Goal: Task Accomplishment & Management: Manage account settings

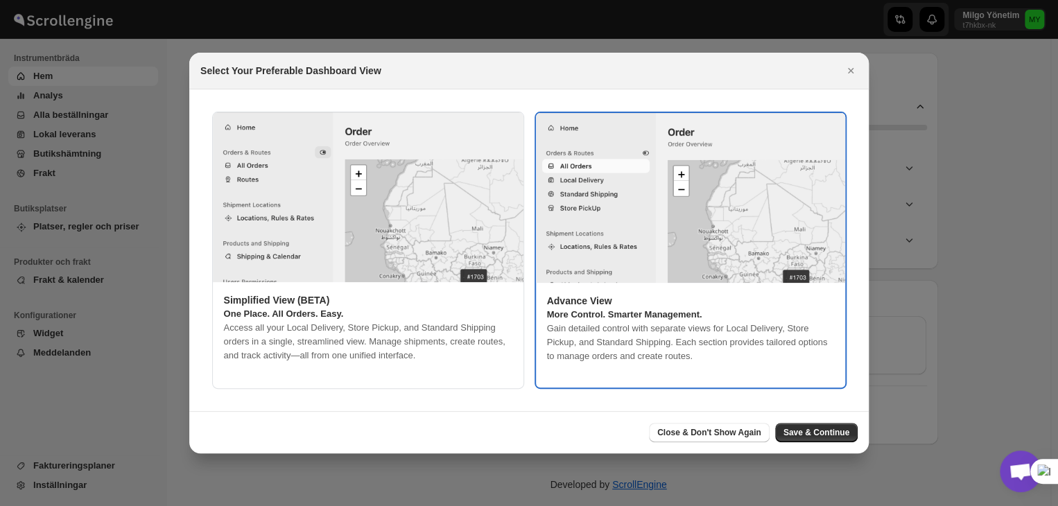
click at [856, 72] on icon "Close" at bounding box center [850, 71] width 14 height 14
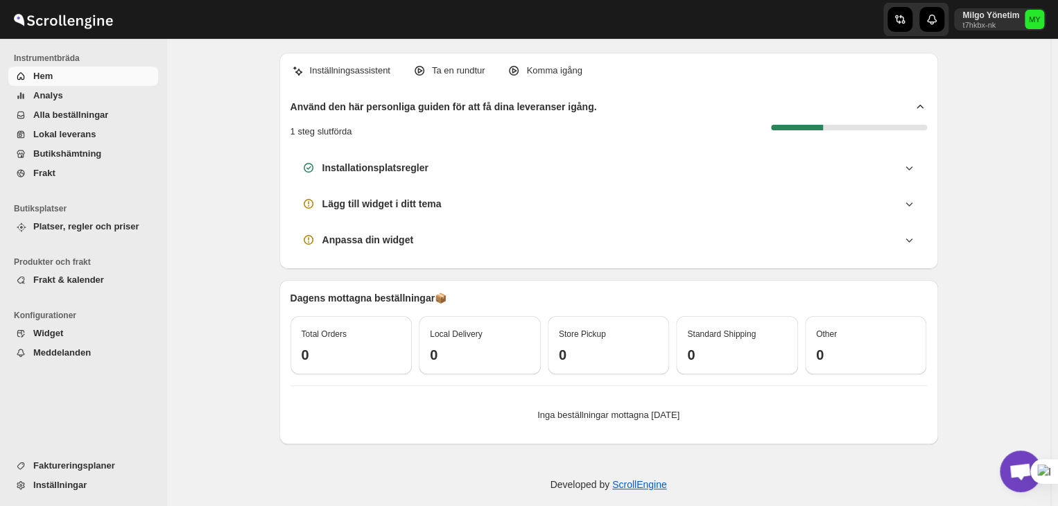
click at [1023, 458] on span "Açık sohbet" at bounding box center [1020, 472] width 42 height 42
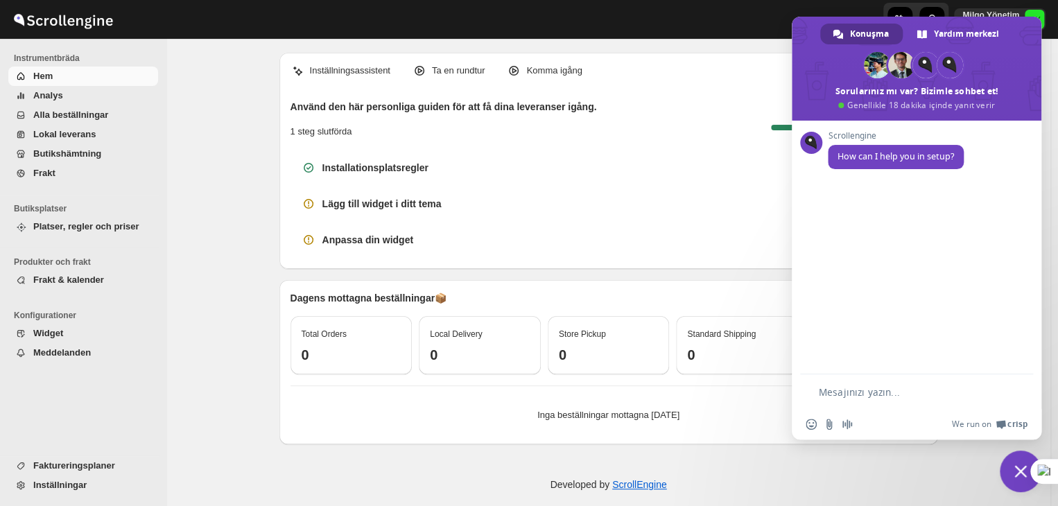
click at [1018, 467] on span "Sohbeti kapat" at bounding box center [1020, 471] width 12 height 12
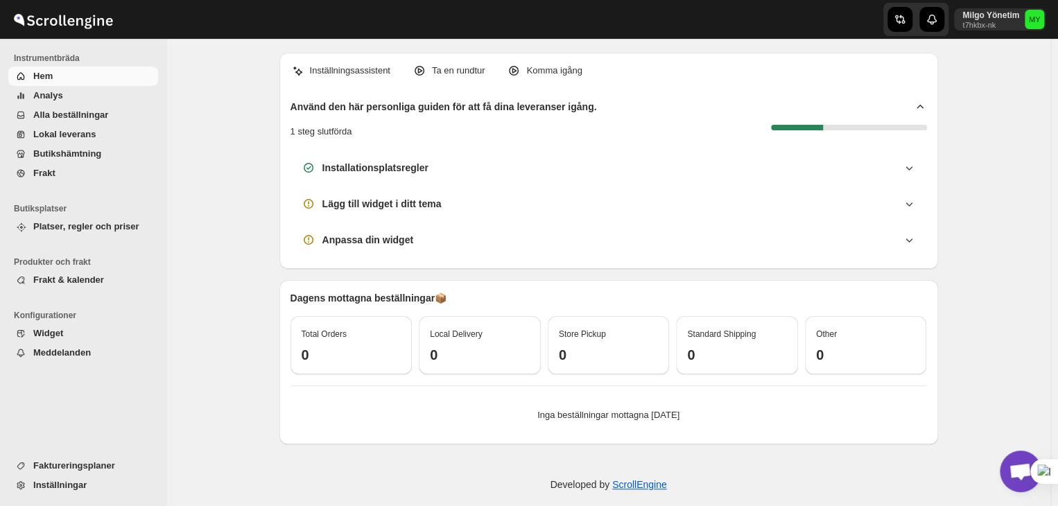
click at [987, 36] on div "Milgo Yönetim t7hkbx-nk MY" at bounding box center [1002, 19] width 97 height 39
click at [984, 30] on div "Milgo Yönetim t7hkbx-nk MY" at bounding box center [1002, 19] width 97 height 39
click at [985, 19] on p "Milgo Yönetim" at bounding box center [990, 15] width 57 height 11
click at [995, 81] on span "Profil" at bounding box center [995, 81] width 21 height 10
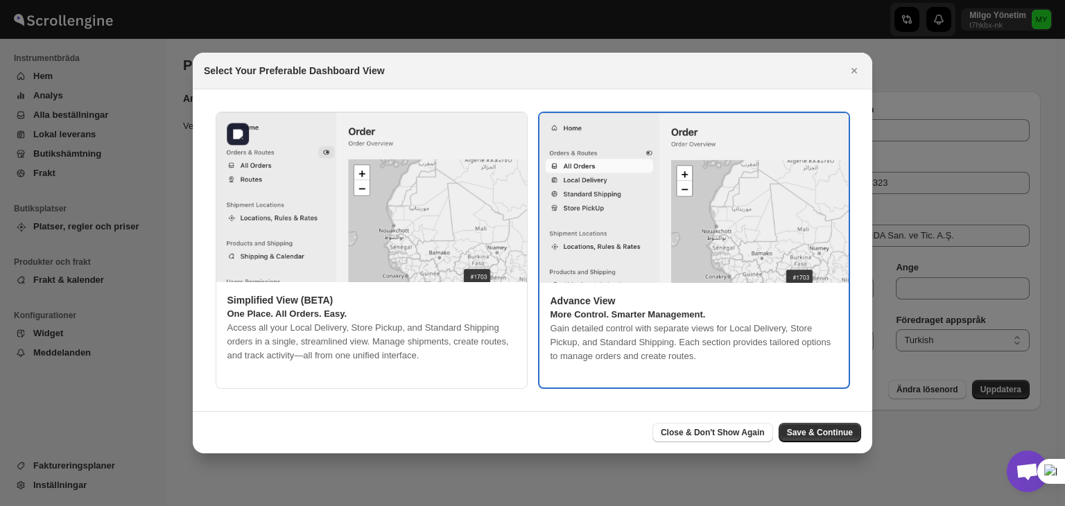
type input "Milgo"
type input "Yönetim"
type input "[EMAIL_ADDRESS][DOMAIN_NAME]"
type input "5550126323"
type input "KEBA GIDA San. ve Tic. A.Ş."
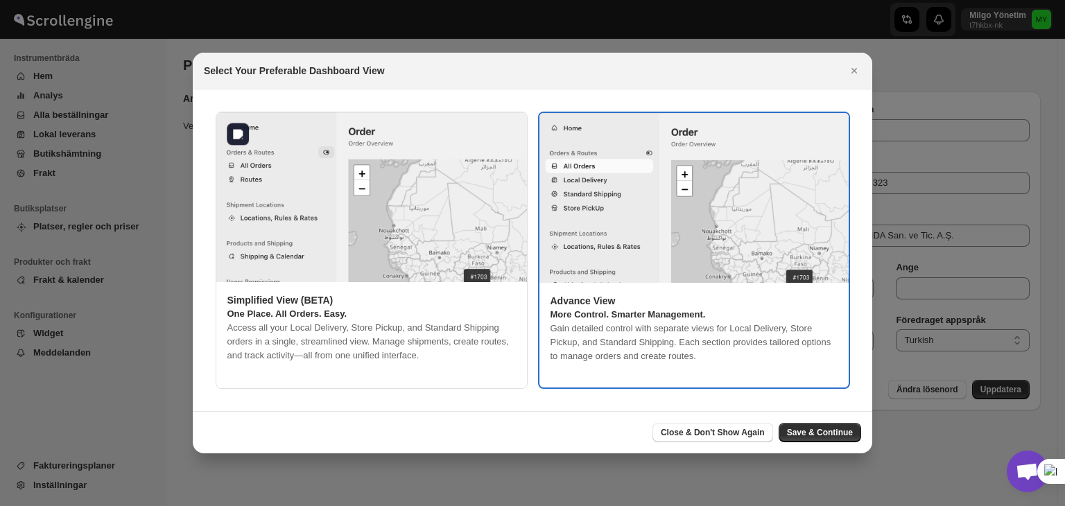
type input "[GEOGRAPHIC_DATA]"
type input "34337"
type input "[GEOGRAPHIC_DATA]"
select select "tr"
click at [818, 426] on button "Save & Continue" at bounding box center [819, 432] width 82 height 19
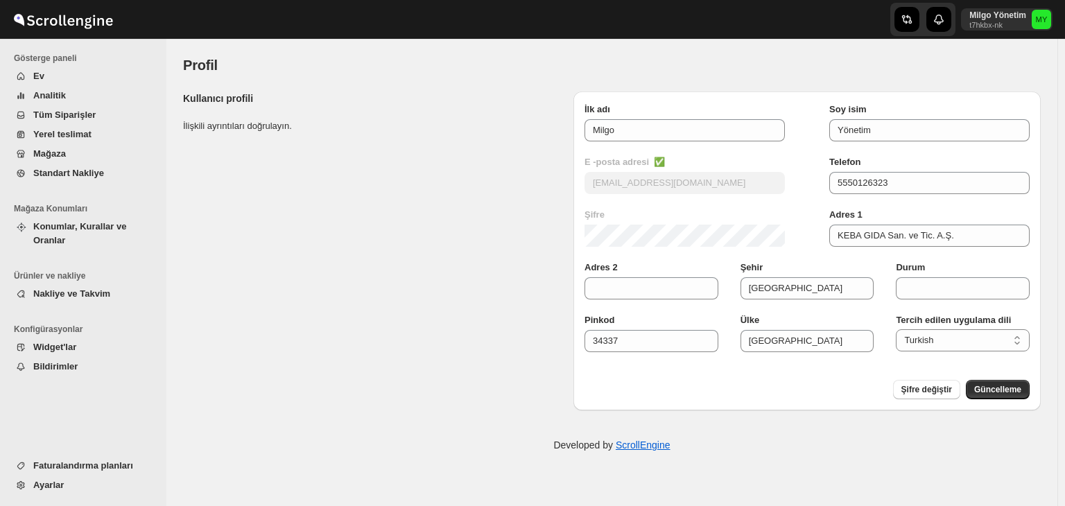
select select "tr"
click at [317, 288] on div "Kullanıcı profili İlişkili ayrıntıları doğrulayın. Submit İlk adı Milgo Soy isi…" at bounding box center [606, 245] width 868 height 330
click at [80, 80] on span "Ev" at bounding box center [94, 76] width 122 height 14
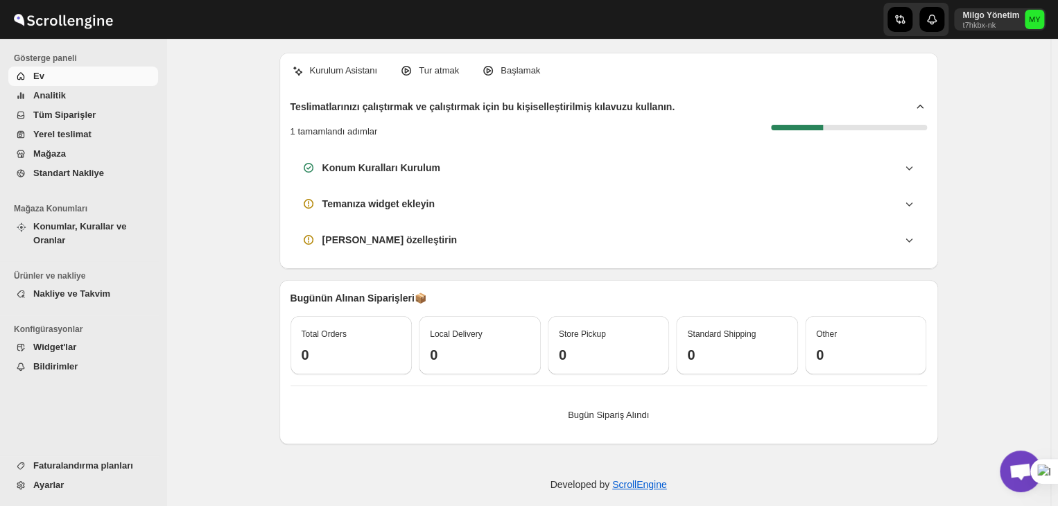
click at [75, 118] on span "Tüm Siparişler" at bounding box center [64, 115] width 62 height 10
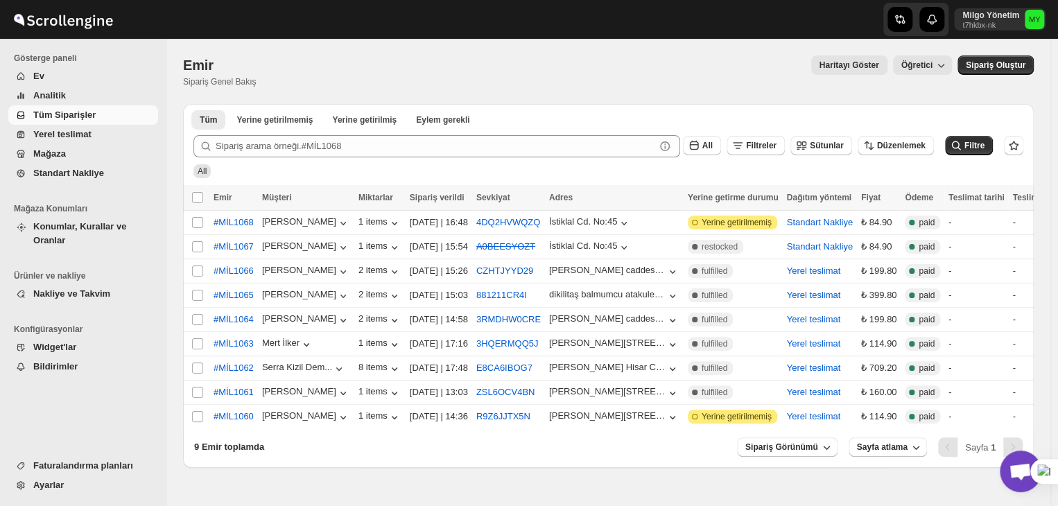
click at [44, 151] on span "Mağaza" at bounding box center [49, 153] width 33 height 10
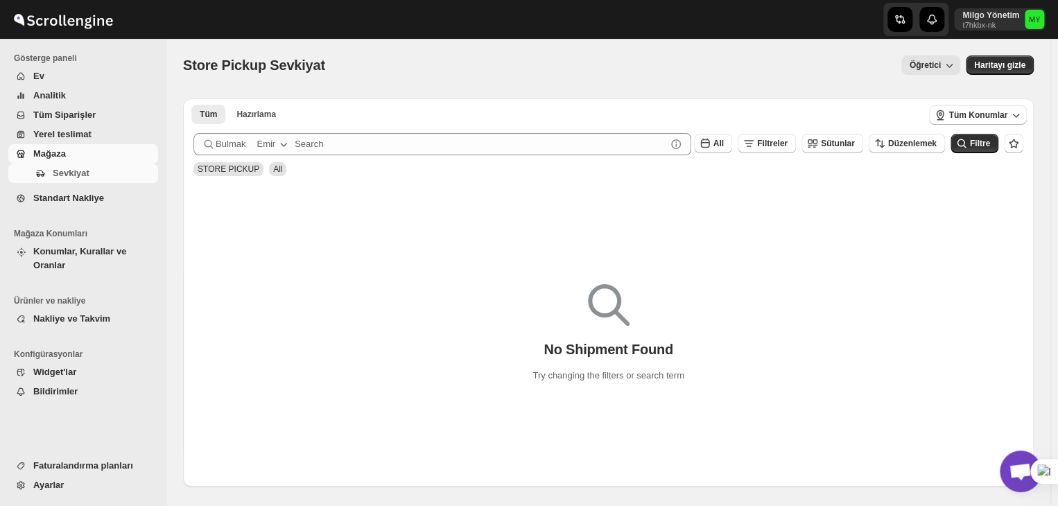
click at [86, 365] on span "Widget'lar" at bounding box center [94, 372] width 122 height 14
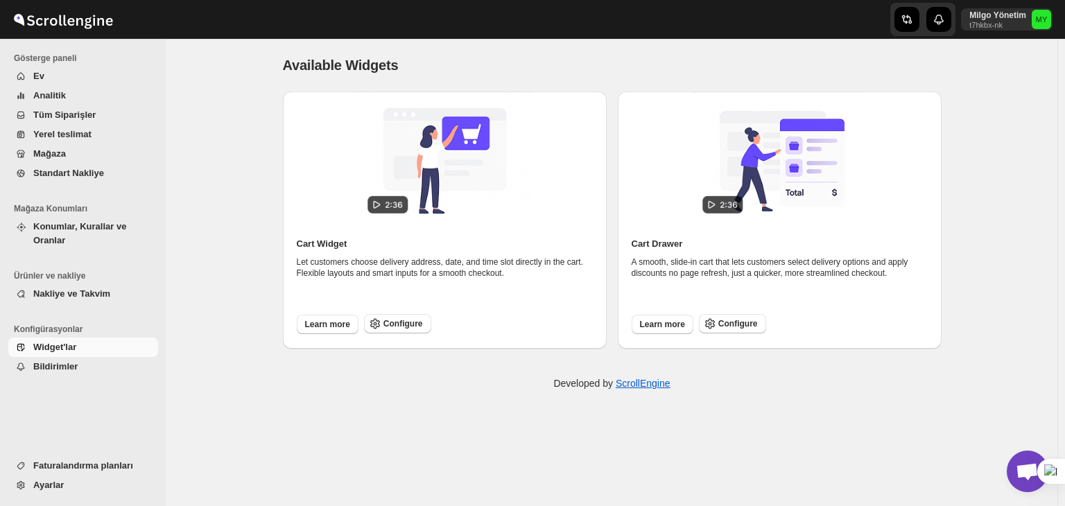
click at [44, 361] on span "Bildirimler" at bounding box center [55, 366] width 44 height 10
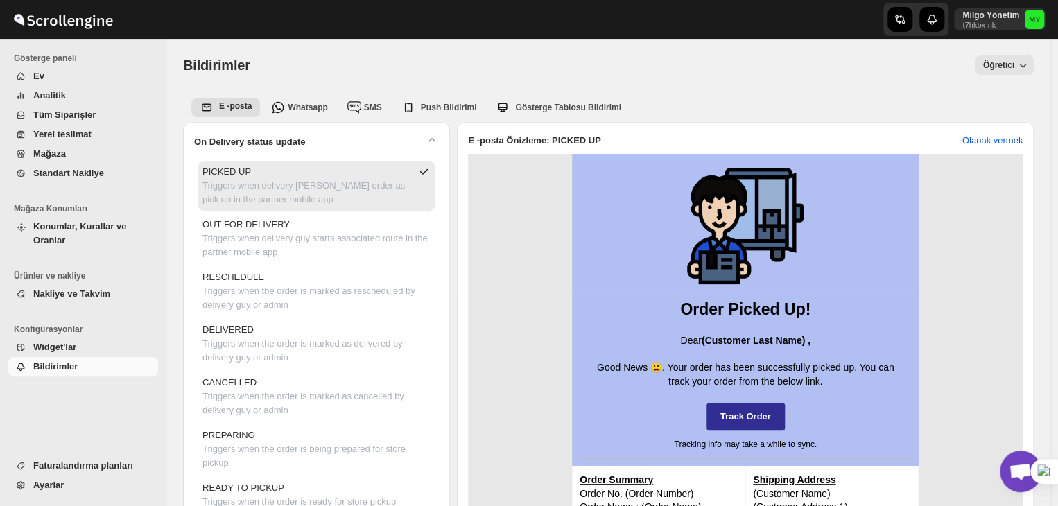
click at [297, 117] on div "E -posta Whatsapp SMS Push Bildirimi Gösterge Tablosu Bildirimi More views E -p…" at bounding box center [608, 106] width 850 height 30
click at [297, 110] on span "Whatsapp" at bounding box center [308, 108] width 40 height 10
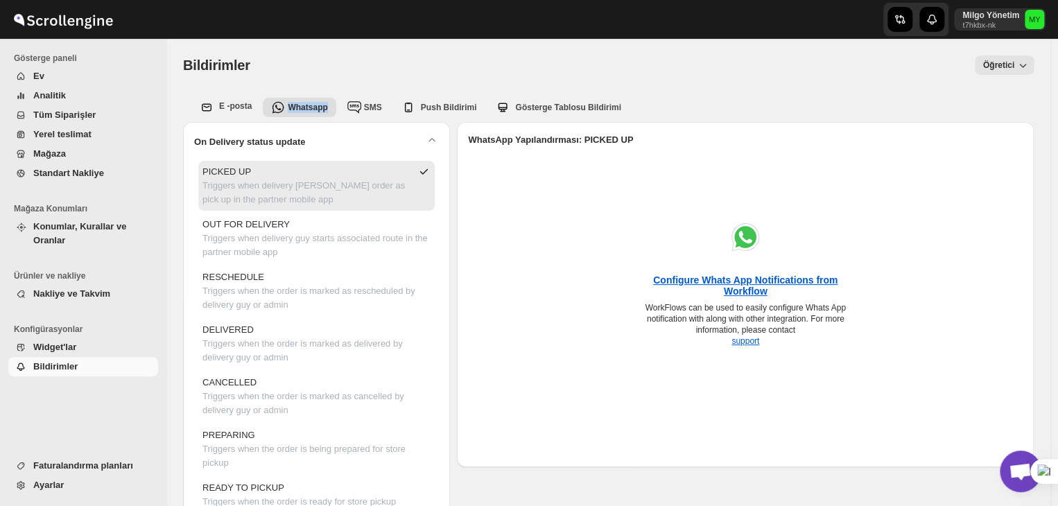
click at [77, 340] on span "Widget'lar" at bounding box center [94, 347] width 122 height 14
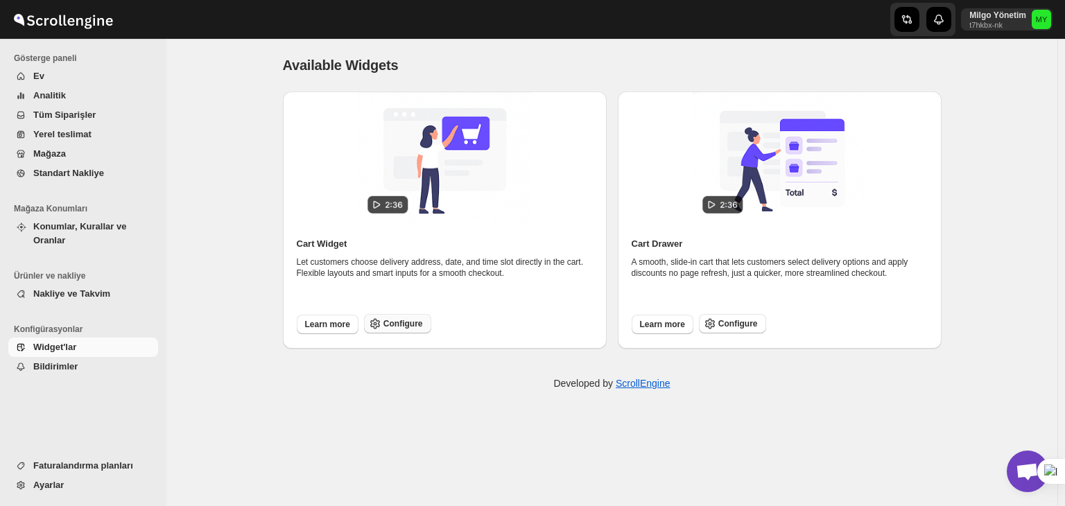
click at [412, 319] on span "Configure" at bounding box center [403, 323] width 40 height 11
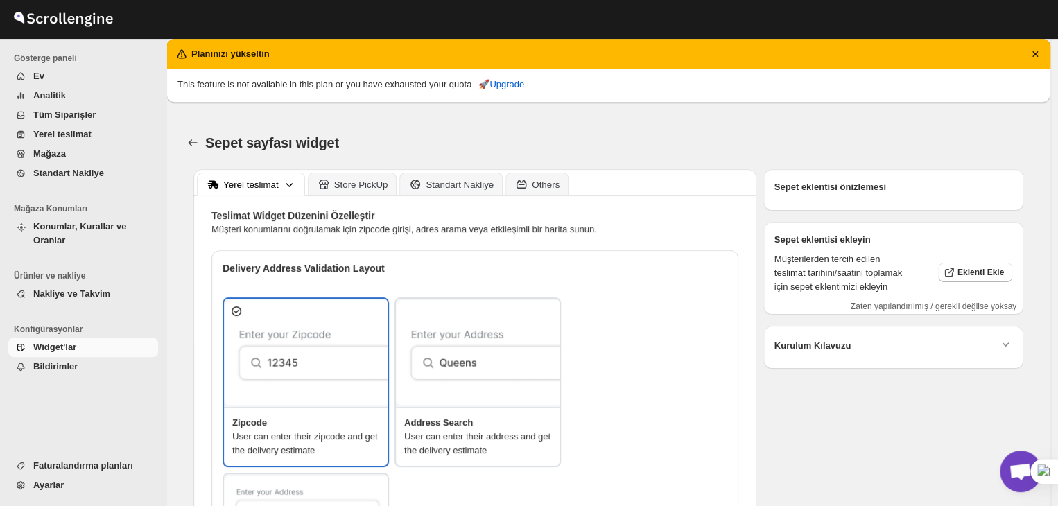
type textarea "Posta Kodu Girişi"
type textarea "Kontrol"
type textarea "Adres Ara"
type textarea "Adres Arama"
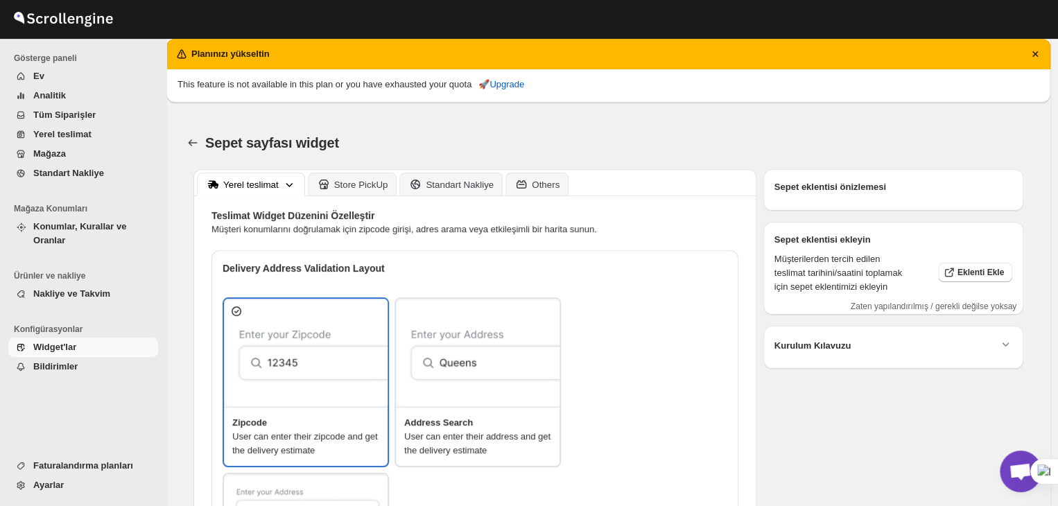
type textarea "<span style="color:red">Bu bölgeye şu an teslimat yapamıyoruz.</span>"
type textarea "Teslimat Tarih Seç"
type textarea "Tercih ettiğiniz zaman aralığını seçin."
type textarea "Üzgünüz! Seçtiğiniz ürün, belirtilen konumda mevcut değil. Lütfen farklı bir ma…"
type textarea "Below items are out of stock"
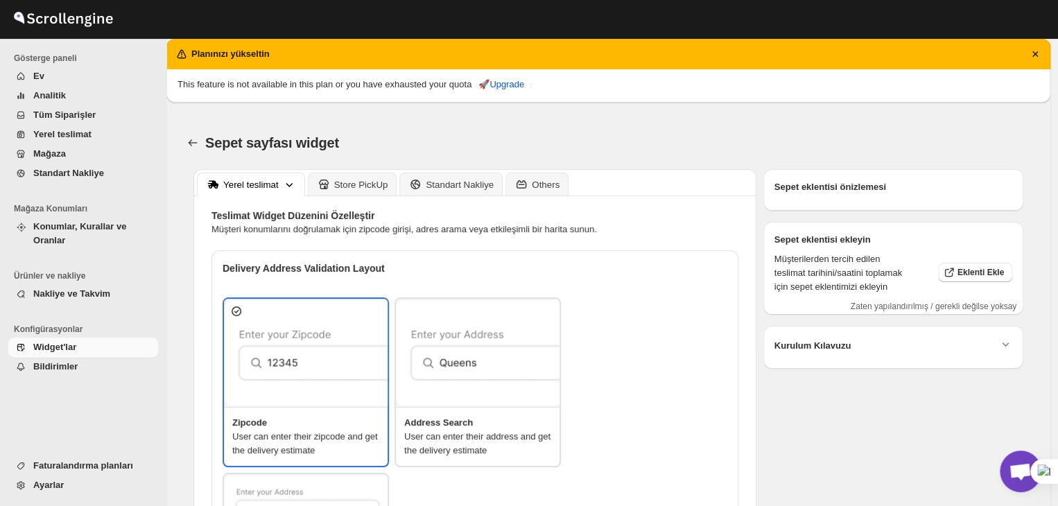
type textarea "Please remove out of stock product from cart to continue."
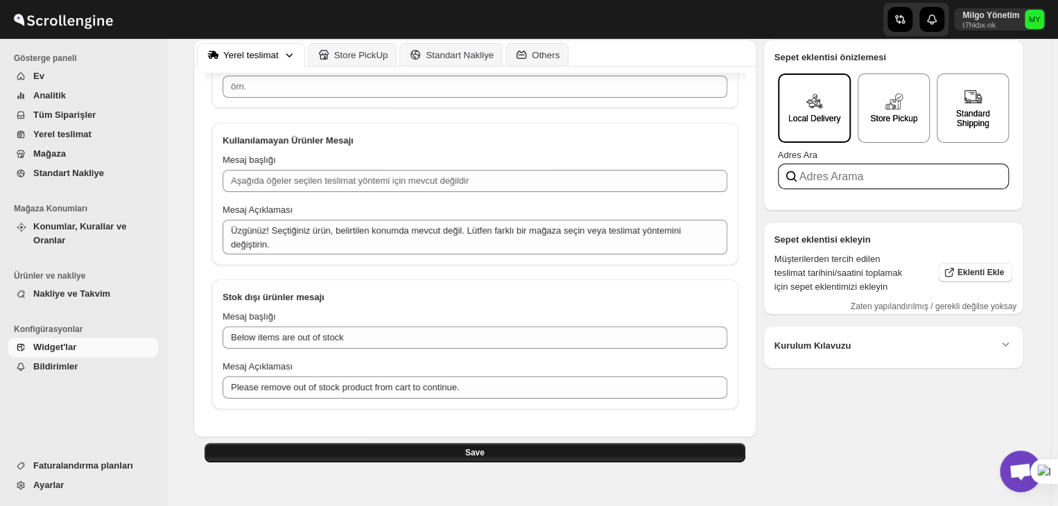
scroll to position [93, 0]
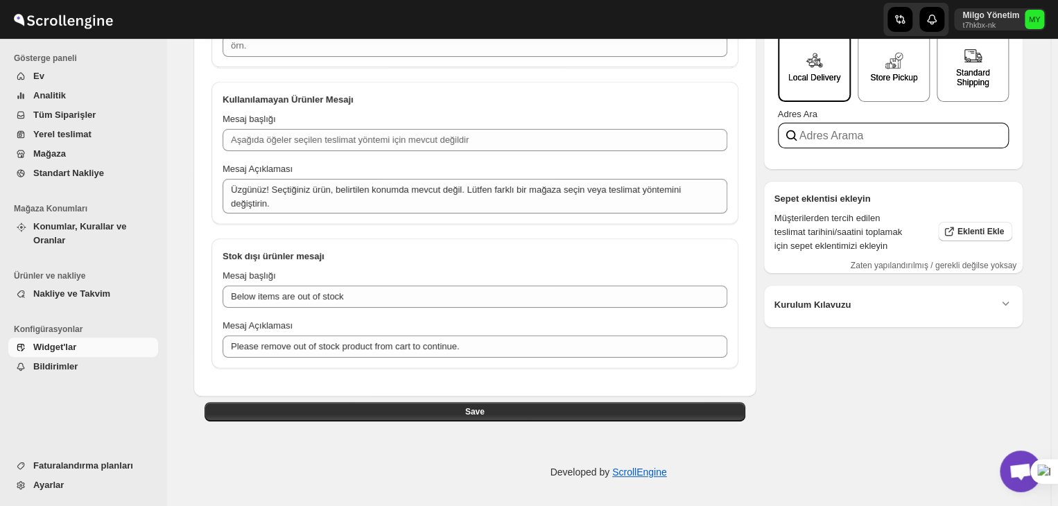
click at [106, 340] on span "Widget'lar" at bounding box center [94, 347] width 122 height 14
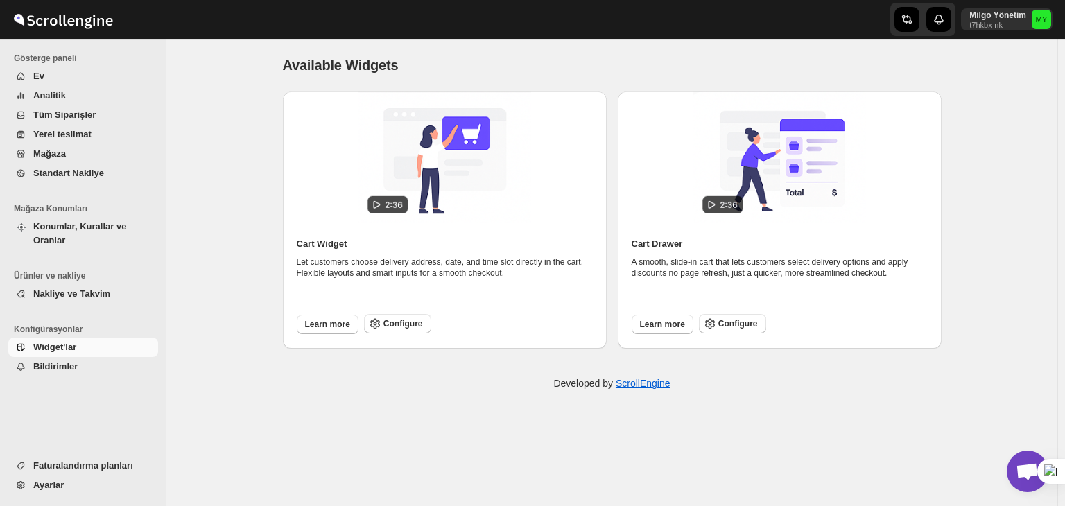
click at [73, 228] on span "Konumlar, Kurallar ve Oranlar" at bounding box center [79, 233] width 93 height 24
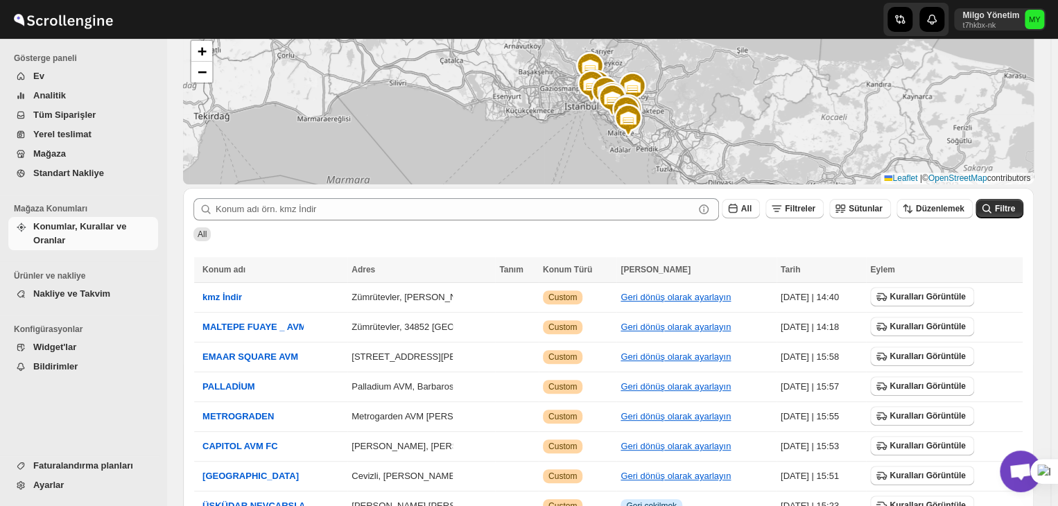
scroll to position [39, 0]
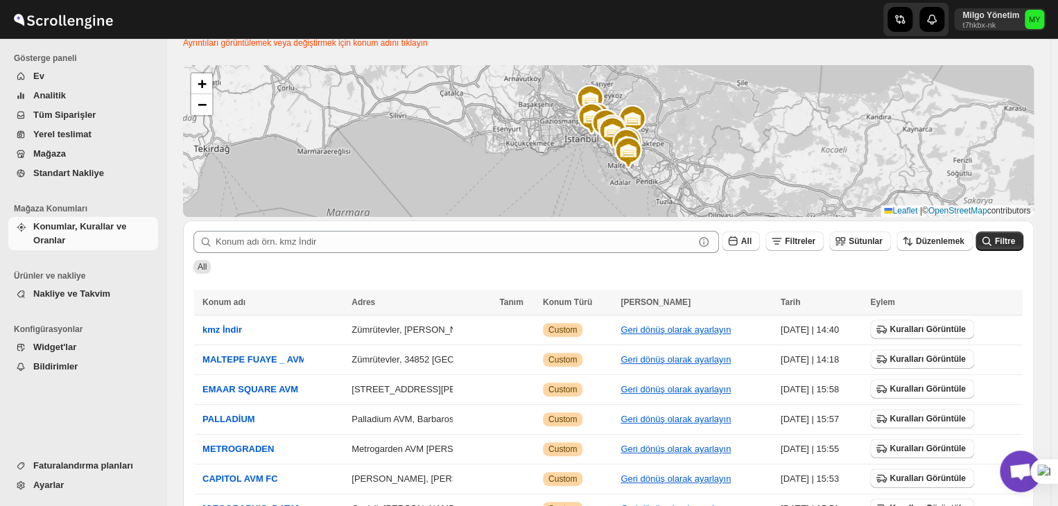
click at [105, 295] on span "Nakliye ve Takvim" at bounding box center [71, 293] width 77 height 10
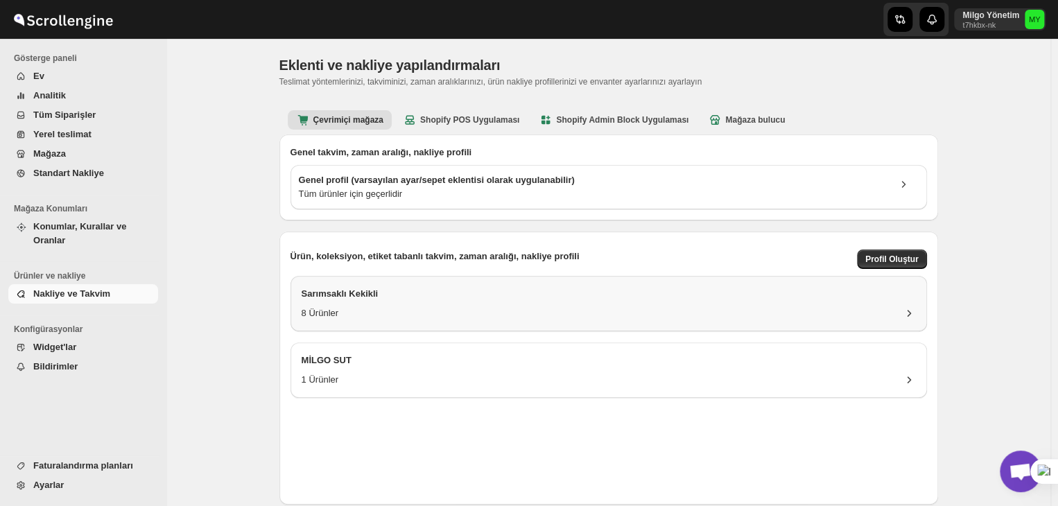
click at [459, 315] on div "8 Ürünler" at bounding box center [608, 313] width 614 height 14
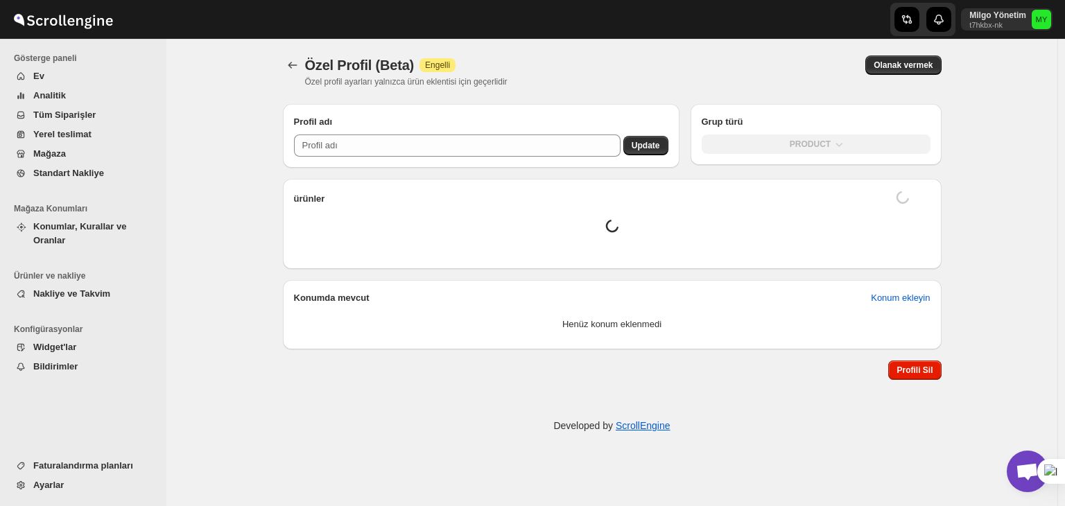
type input "Sarımsaklı Kekikli"
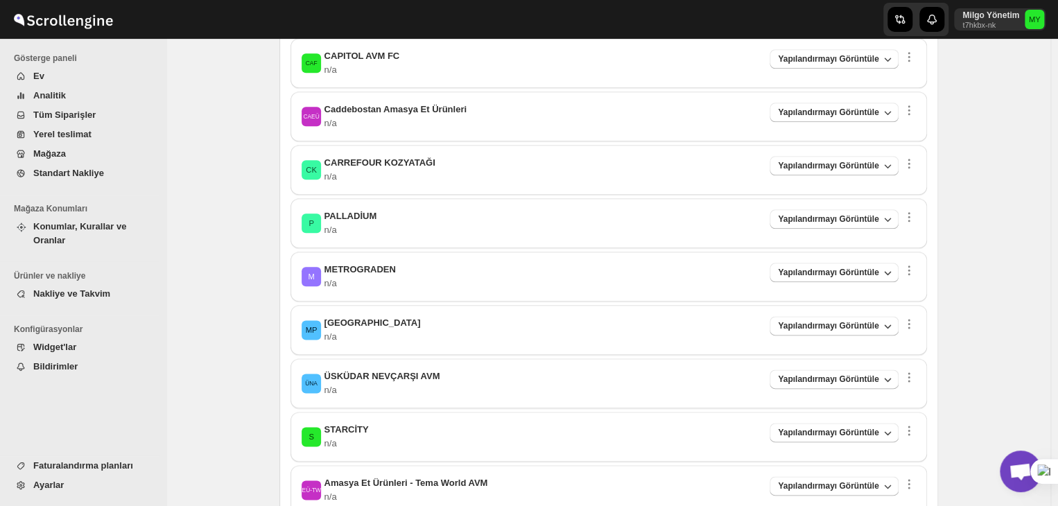
scroll to position [816, 0]
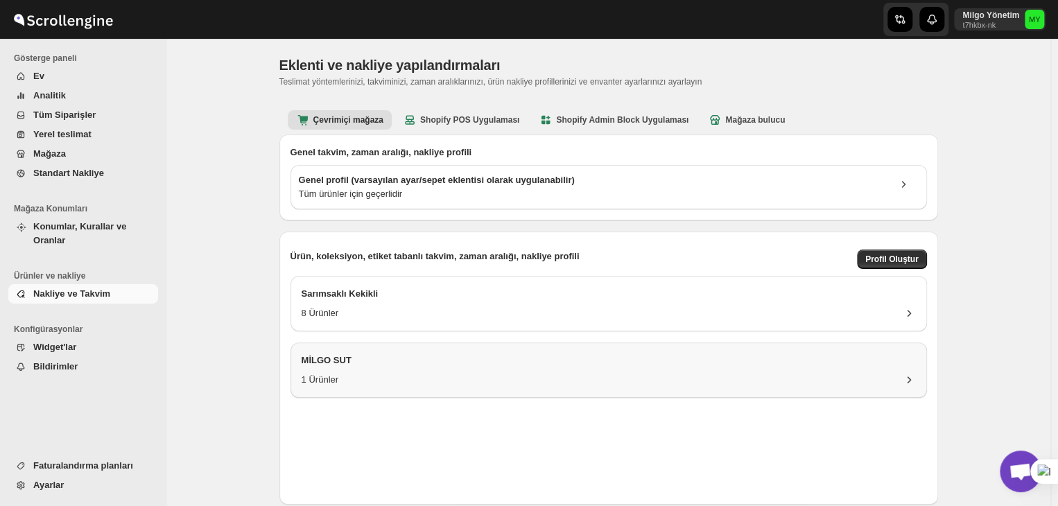
click at [512, 364] on h3 "MİLGO SUT" at bounding box center [608, 360] width 614 height 14
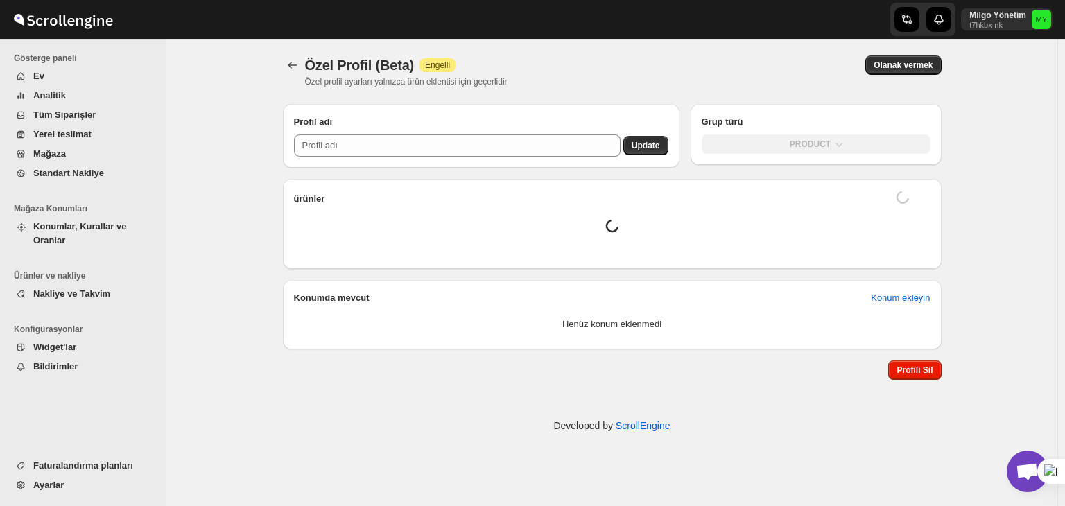
type input "MİLGO SUT"
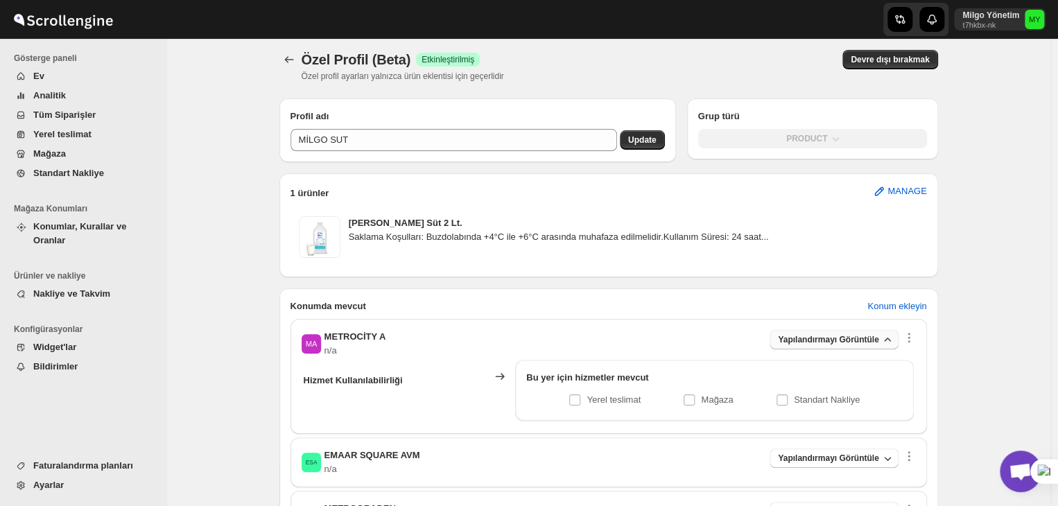
scroll to position [5, 0]
click at [915, 300] on span "Konum ekleyin" at bounding box center [896, 307] width 59 height 14
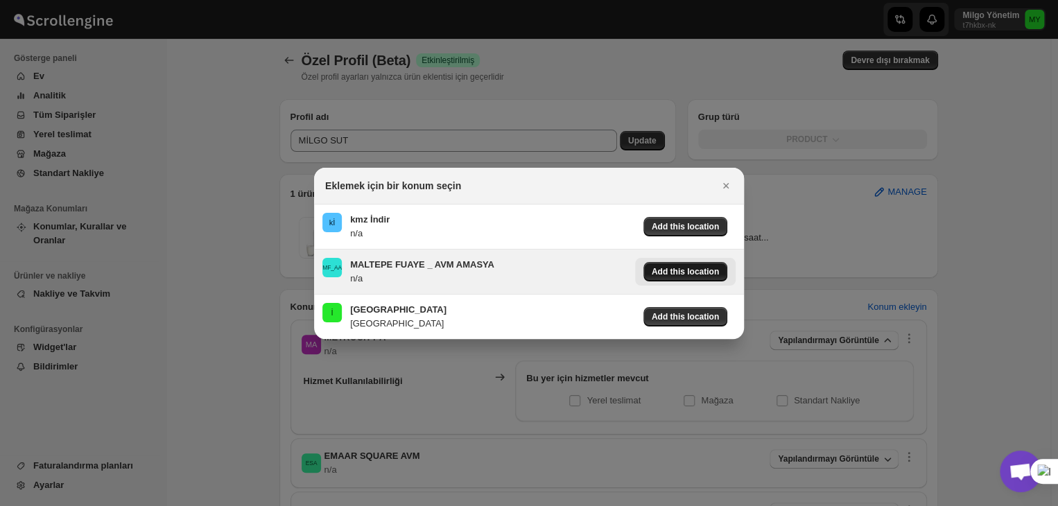
click at [689, 270] on span "Add this location" at bounding box center [685, 271] width 67 height 11
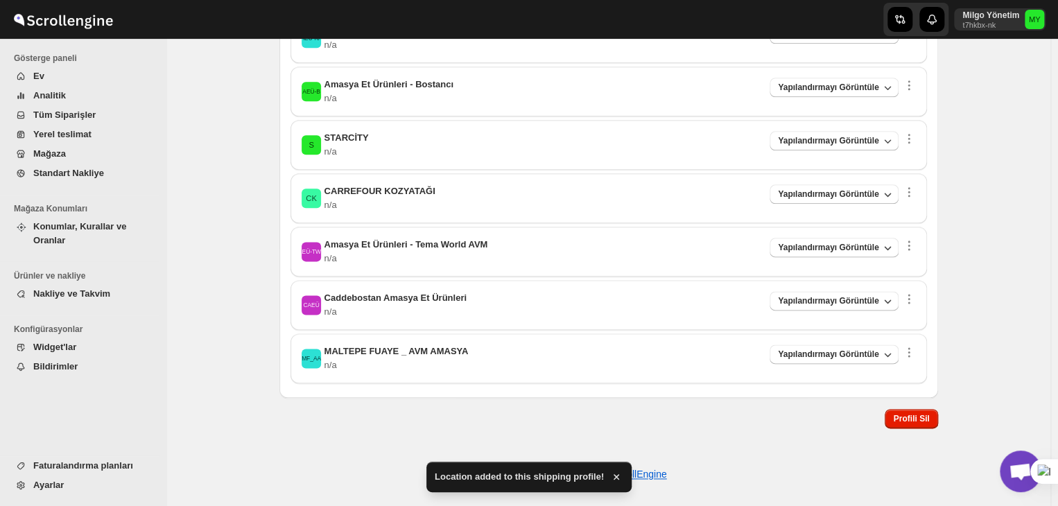
scroll to position [751, 0]
click at [832, 354] on span "Yapılandırmayı Görüntüle" at bounding box center [828, 352] width 100 height 11
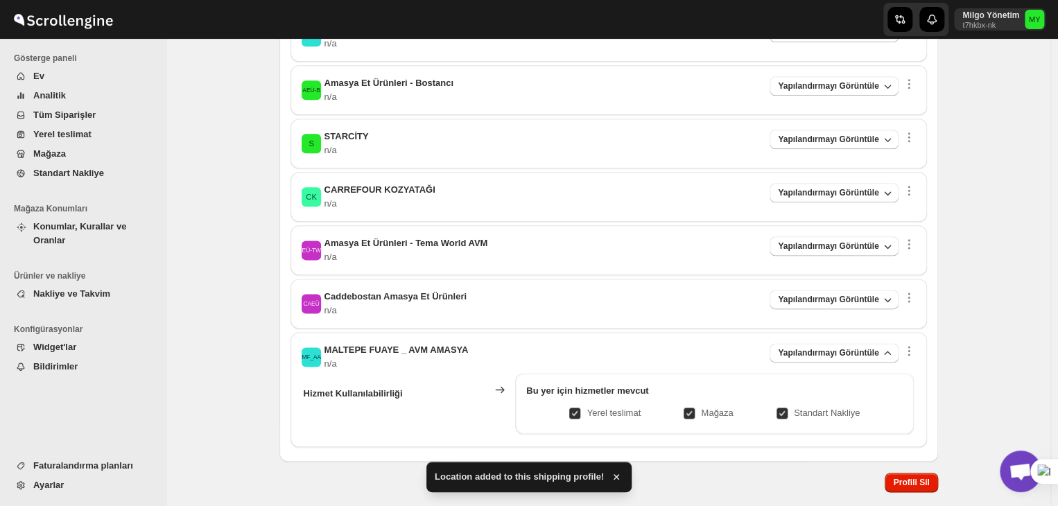
click at [716, 411] on p "Mağaza" at bounding box center [717, 413] width 32 height 14
click at [700, 411] on input "Mağaza" at bounding box center [694, 413] width 11 height 11
checkbox input "false"
click at [823, 416] on p "Standart Nakliye" at bounding box center [827, 413] width 66 height 14
click at [793, 416] on input "Standart Nakliye" at bounding box center [787, 413] width 11 height 11
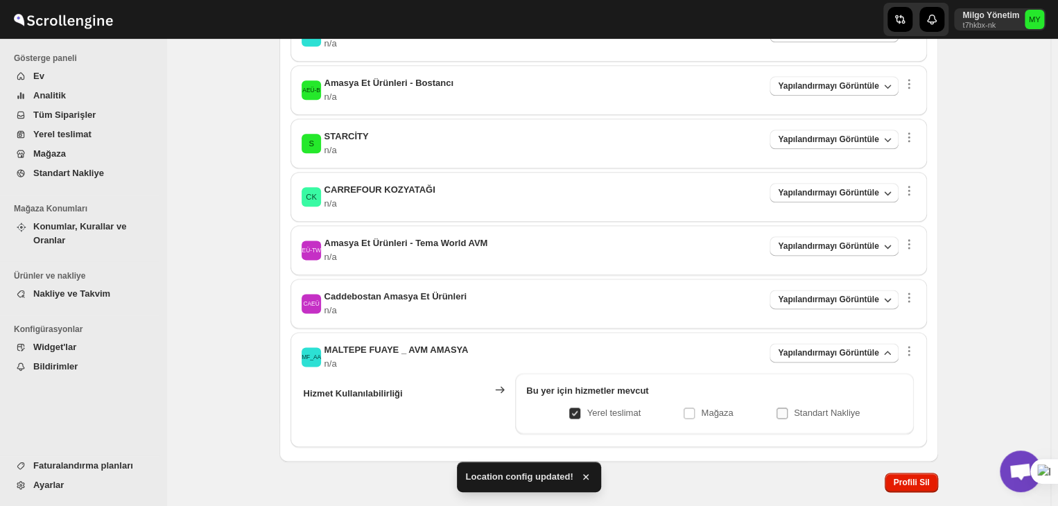
checkbox input "false"
click at [751, 296] on div "CAEÜ Caddebostan Amasya Et Ürünleri n/a Yapılandırmayı Görüntüle" at bounding box center [608, 304] width 614 height 28
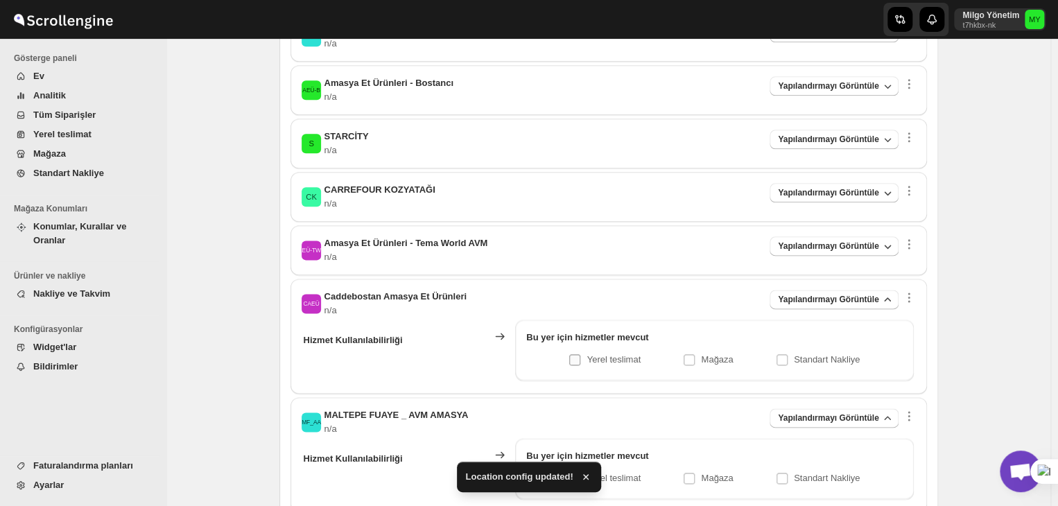
click at [629, 355] on p "Yerel teslimat" at bounding box center [613, 360] width 54 height 14
click at [586, 355] on input "Yerel teslimat" at bounding box center [580, 359] width 11 height 11
checkbox input "true"
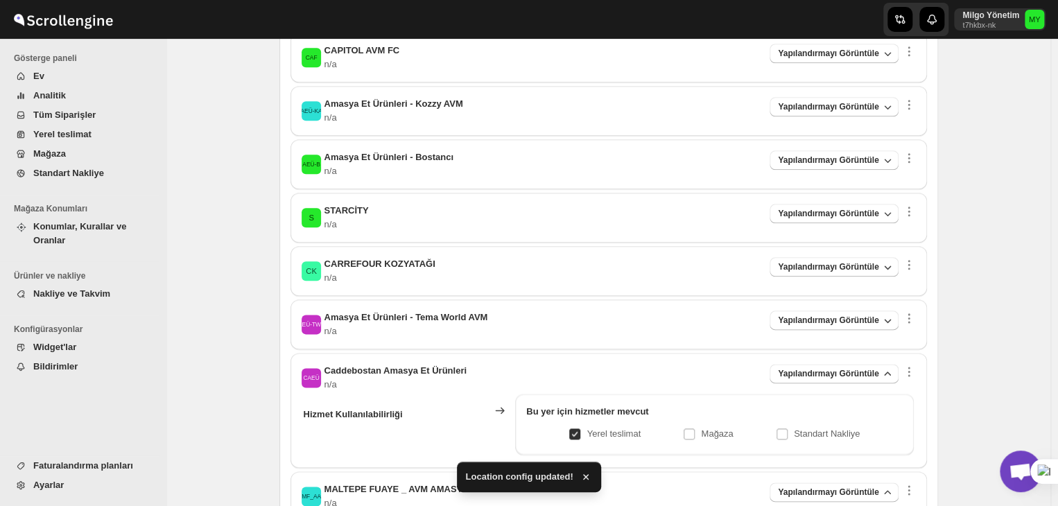
scroll to position [673, 0]
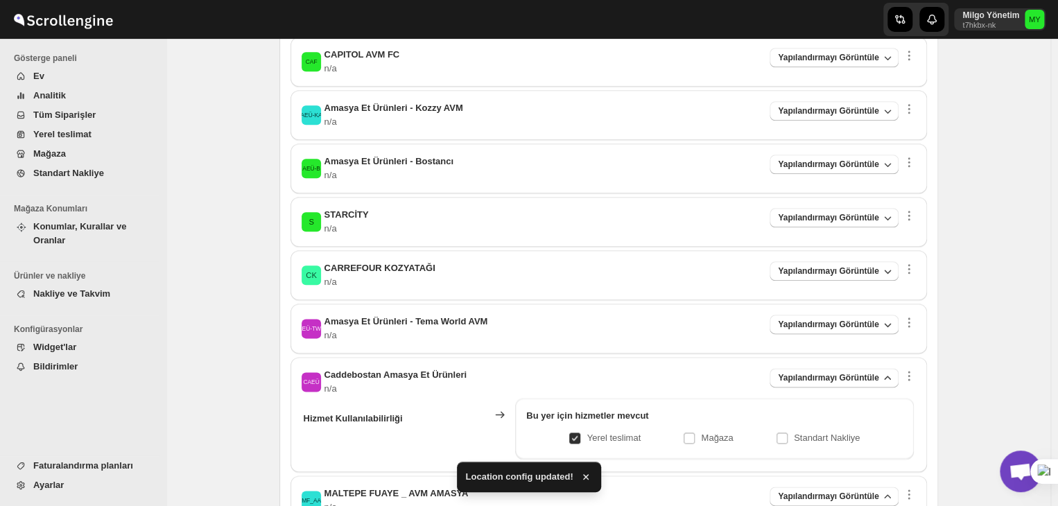
click at [678, 320] on div "AEÜ-TWA Amasya Et Ürünleri - Tema World AVM n/a Yapılandırmayı Görüntüle" at bounding box center [608, 329] width 614 height 28
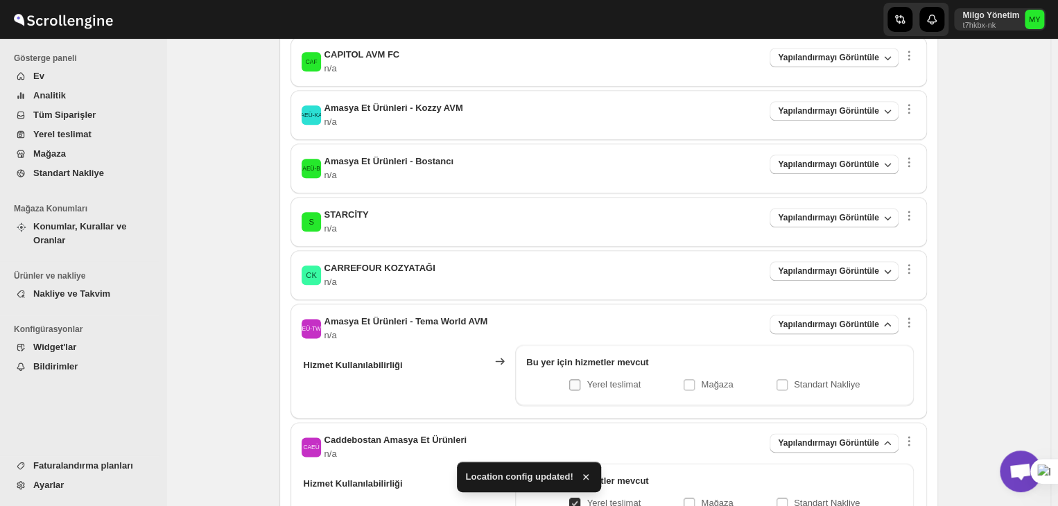
click at [627, 383] on p "Yerel teslimat" at bounding box center [613, 385] width 54 height 14
click at [586, 383] on input "Yerel teslimat" at bounding box center [580, 384] width 11 height 11
checkbox input "true"
click at [674, 259] on div "CK CARREFOUR KOZYATAĞI n/a Yapılandırmayı Görüntüle Hizmet Kullanılabilirliği B…" at bounding box center [608, 275] width 636 height 50
click at [650, 222] on div "S STARCİTY n/a Yapılandırmayı Görüntüle" at bounding box center [608, 222] width 614 height 28
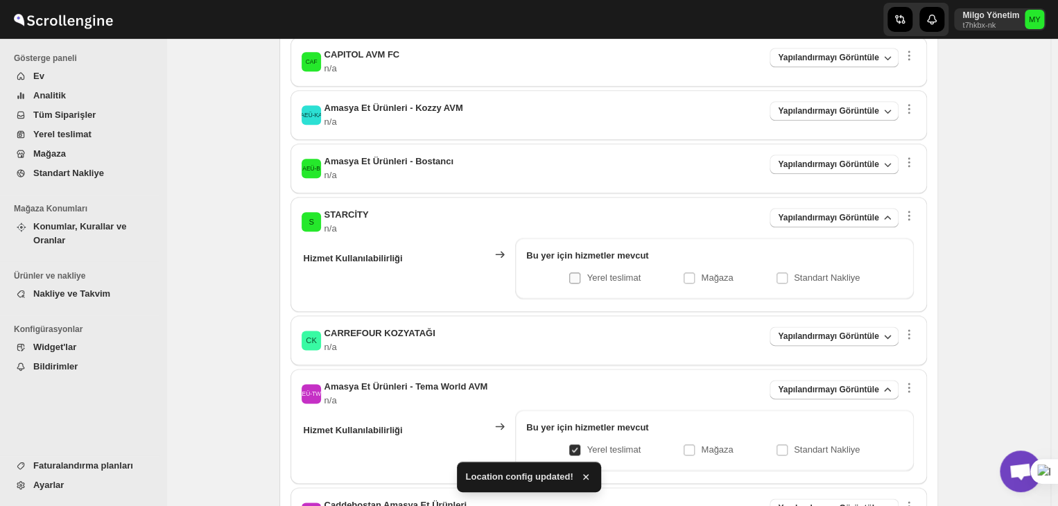
click at [593, 277] on p "Yerel teslimat" at bounding box center [613, 278] width 54 height 14
click at [586, 277] on input "Yerel teslimat" at bounding box center [580, 277] width 11 height 11
checkbox input "true"
click at [599, 181] on div "AEÜ-B Amasya Et Ürünleri - Bostancı n/a Yapılandırmayı Görüntüle Hizmet Kullanı…" at bounding box center [608, 168] width 636 height 50
click at [567, 168] on div "AEÜ-B Amasya Et Ürünleri - Bostancı n/a Yapılandırmayı Görüntüle" at bounding box center [608, 169] width 614 height 28
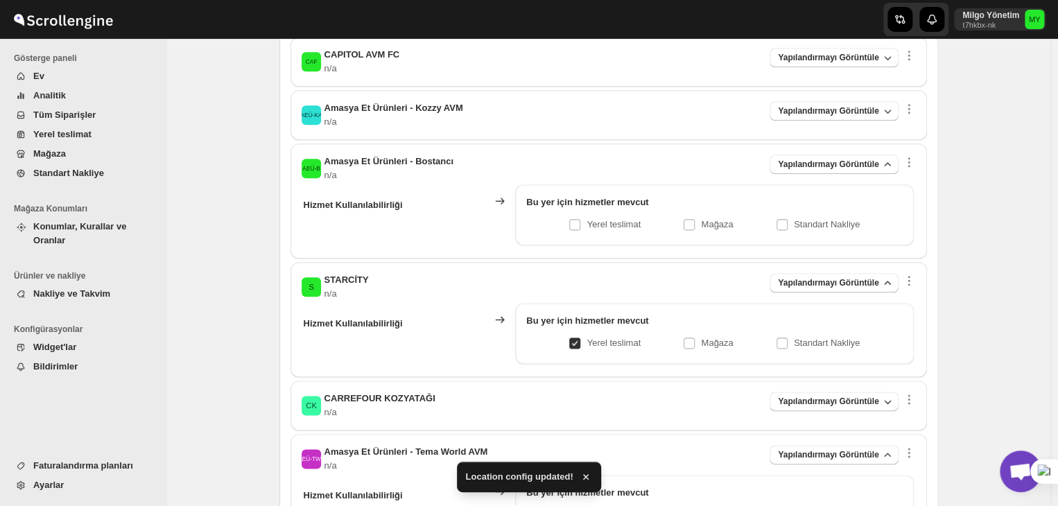
click at [584, 232] on div "Bu yer için hizmetler mevcut Yerel teslimat Mağaza Standart Nakliye" at bounding box center [714, 214] width 398 height 61
click at [586, 223] on input "Yerel teslimat" at bounding box center [580, 224] width 11 height 11
checkbox input "true"
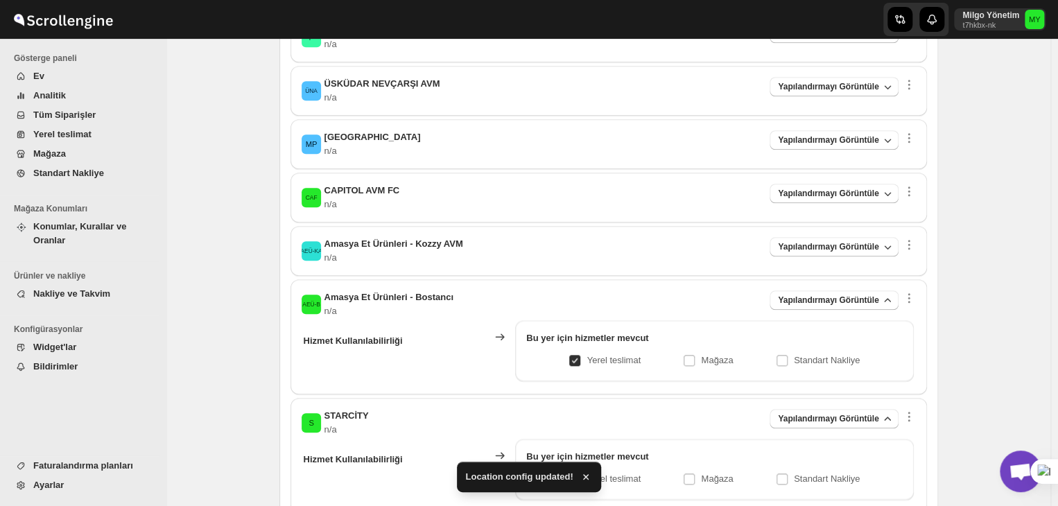
scroll to position [534, 0]
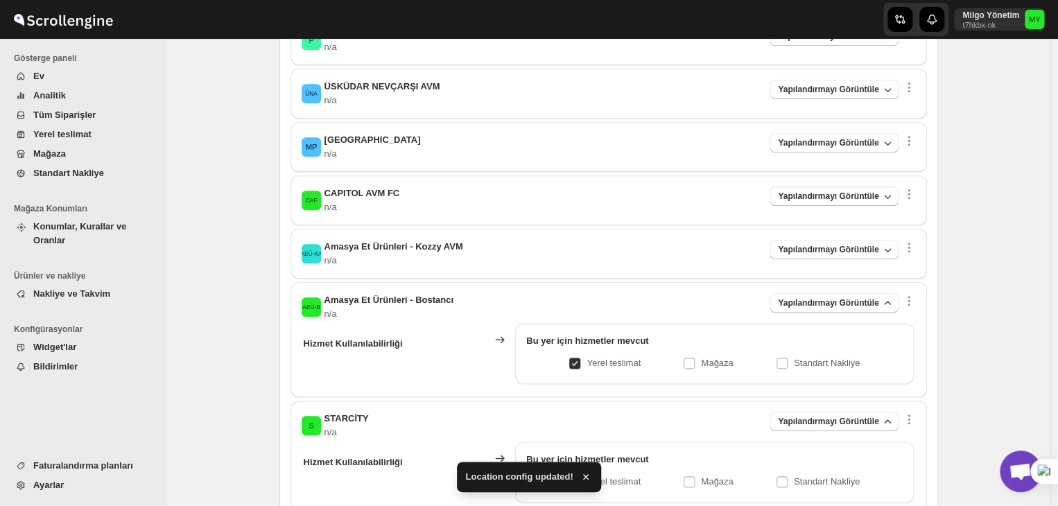
click at [556, 247] on div "AEÜ-KA Amasya Et Ürünleri - Kozzy AVM n/a Yapılandırmayı Görüntüle" at bounding box center [608, 254] width 614 height 28
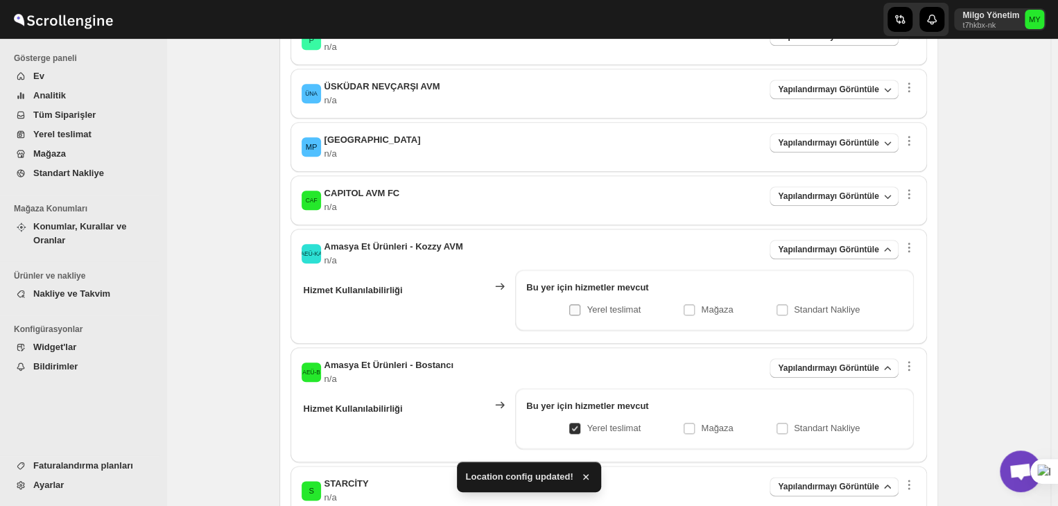
click at [577, 308] on span at bounding box center [574, 309] width 11 height 11
click at [577, 308] on input "Yerel teslimat" at bounding box center [580, 309] width 11 height 11
checkbox input "true"
click at [563, 197] on div "CAF CAPITOL AVM FC n/a Yapılandırmayı Görüntüle" at bounding box center [608, 200] width 614 height 28
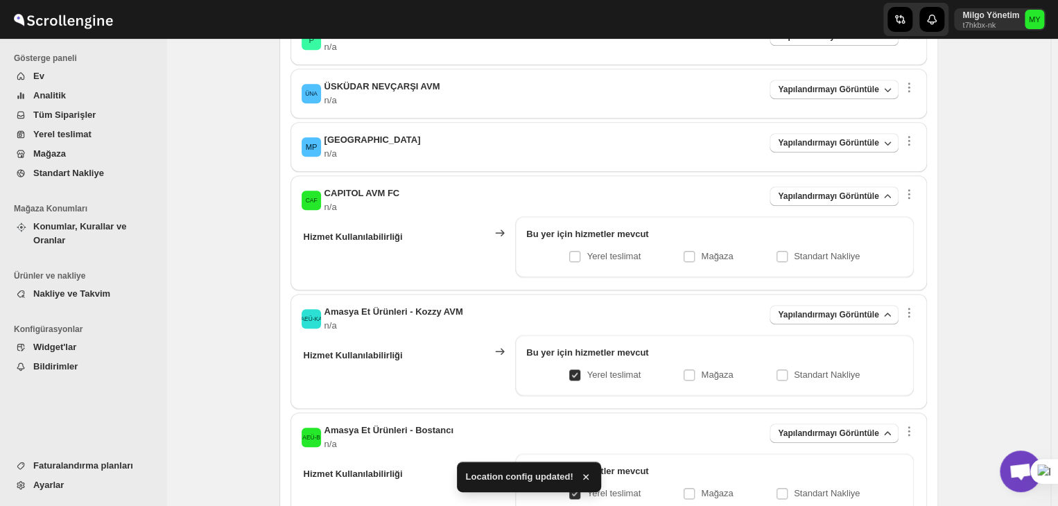
click at [567, 260] on div "Yerel teslimat Mağaza Standart Nakliye" at bounding box center [714, 256] width 376 height 19
click at [572, 258] on div "Yerel teslimat Mağaza Standart Nakliye" at bounding box center [714, 256] width 376 height 19
click at [582, 256] on input "Yerel teslimat" at bounding box center [580, 256] width 11 height 11
checkbox input "true"
click at [563, 178] on div "CAF CAPITOL AVM FC n/a Yapılandırmayı Görüntüle Hizmet Kullanılabilirliği Bu ye…" at bounding box center [608, 232] width 636 height 115
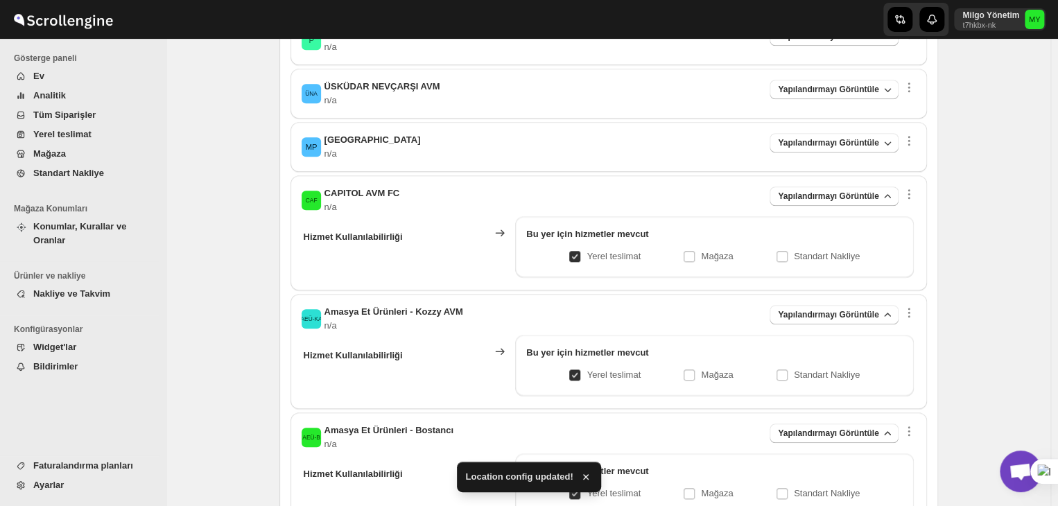
click at [550, 153] on div "MP MALTEPE PARK n/a Yapılandırmayı Görüntüle" at bounding box center [608, 147] width 614 height 28
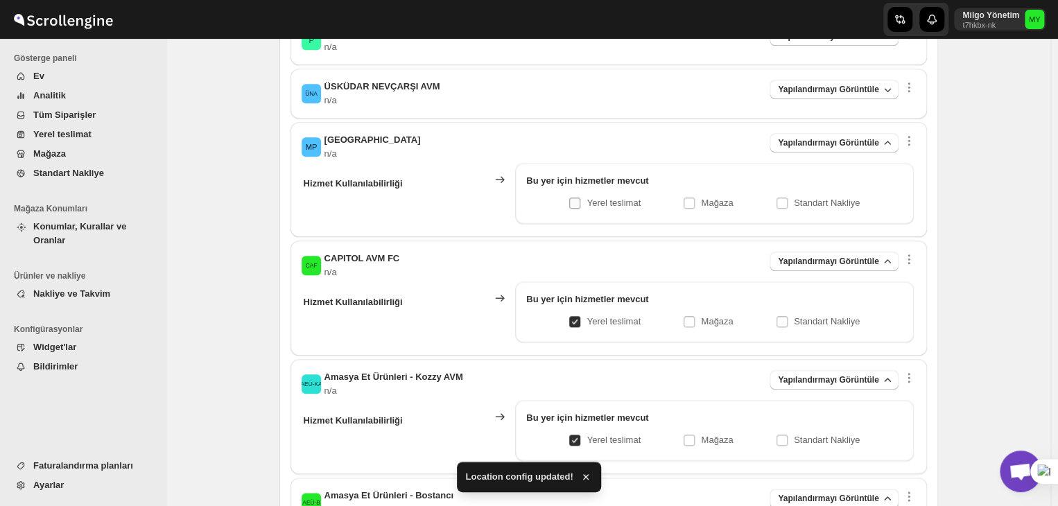
click at [582, 204] on input "Yerel teslimat" at bounding box center [580, 203] width 11 height 11
checkbox input "true"
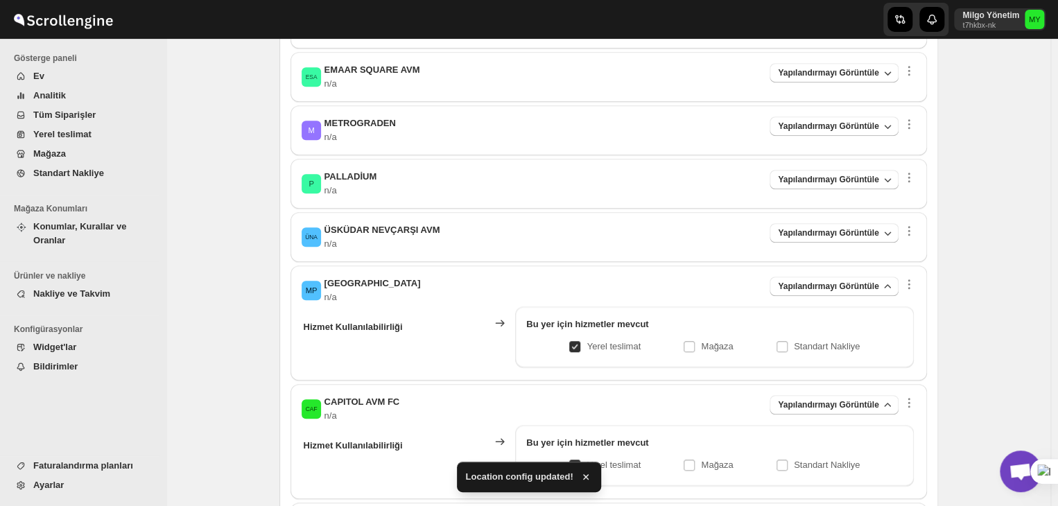
scroll to position [326, 0]
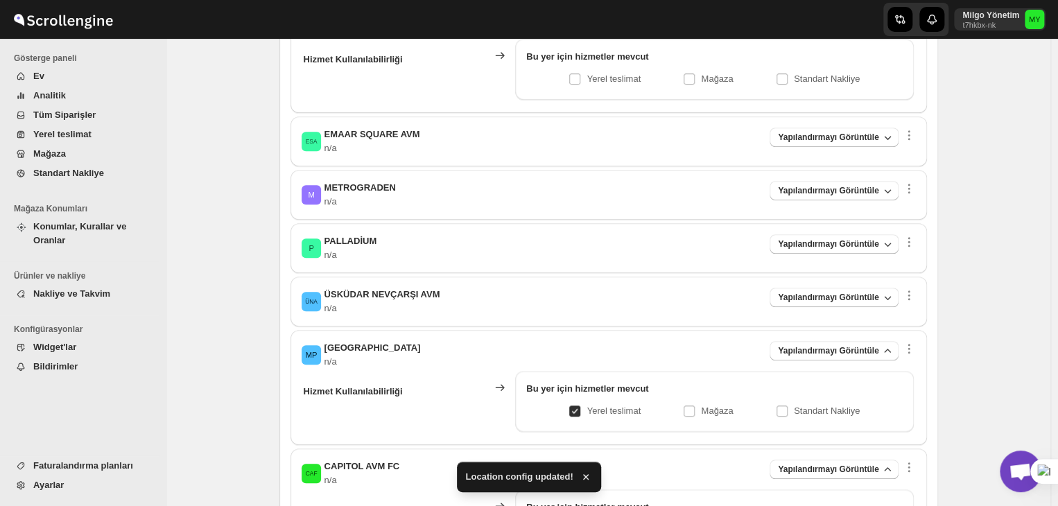
click at [629, 289] on div "ÜNA ÜSKÜDAR NEVÇARŞI AVM n/a Yapılandırmayı Görüntüle" at bounding box center [608, 302] width 614 height 28
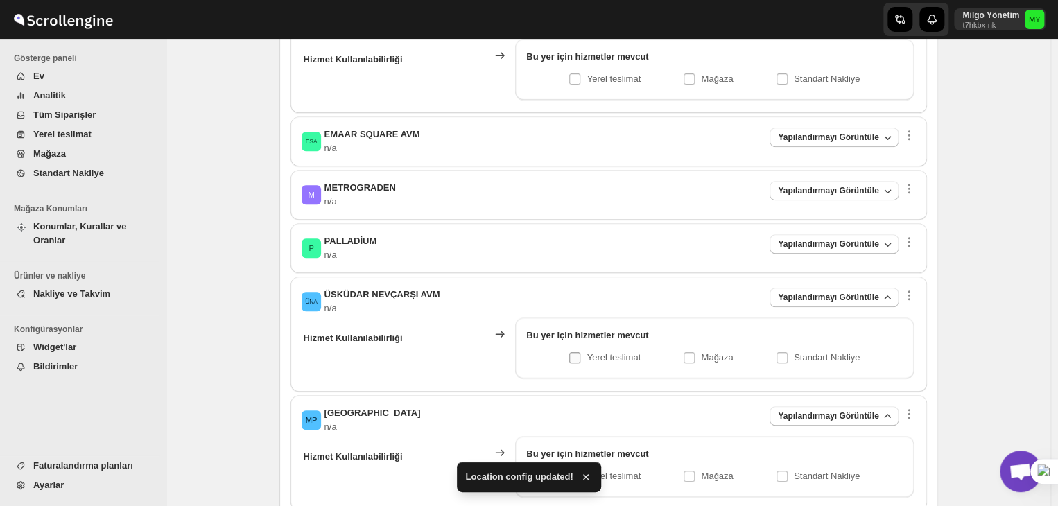
click at [572, 361] on span at bounding box center [574, 357] width 12 height 12
click at [575, 361] on input "Yerel teslimat" at bounding box center [580, 357] width 11 height 11
checkbox input "true"
click at [588, 236] on div "P PALLADİUM n/a Yapılandırmayı Görüntüle" at bounding box center [608, 248] width 614 height 28
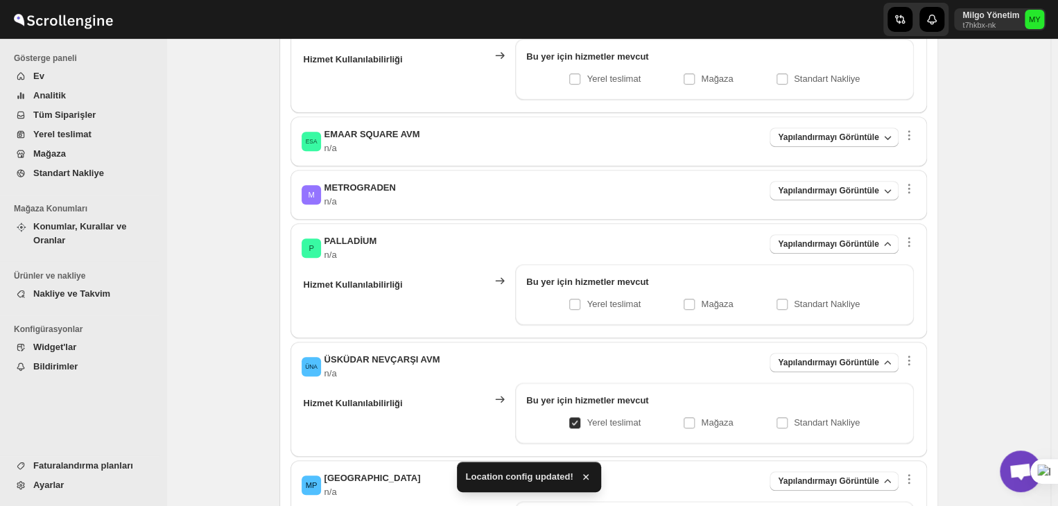
click at [570, 303] on div "Yerel teslimat Mağaza Standart Nakliye" at bounding box center [714, 304] width 376 height 19
click at [579, 300] on input "Yerel teslimat" at bounding box center [580, 304] width 11 height 11
checkbox input "true"
click at [560, 195] on div "M METROGRADEN n/a Yapılandırmayı Görüntüle" at bounding box center [608, 195] width 614 height 28
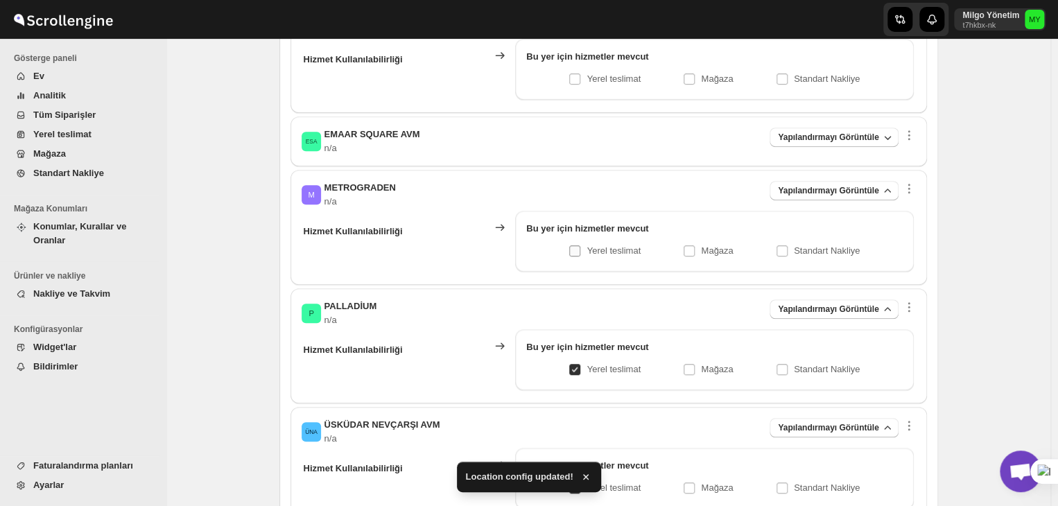
click at [573, 252] on span at bounding box center [574, 250] width 11 height 11
click at [575, 252] on input "Yerel teslimat" at bounding box center [580, 250] width 11 height 11
checkbox input "true"
click at [563, 145] on div "ESA EMAAR SQUARE AVM n/a Yapılandırmayı Görüntüle" at bounding box center [608, 142] width 614 height 28
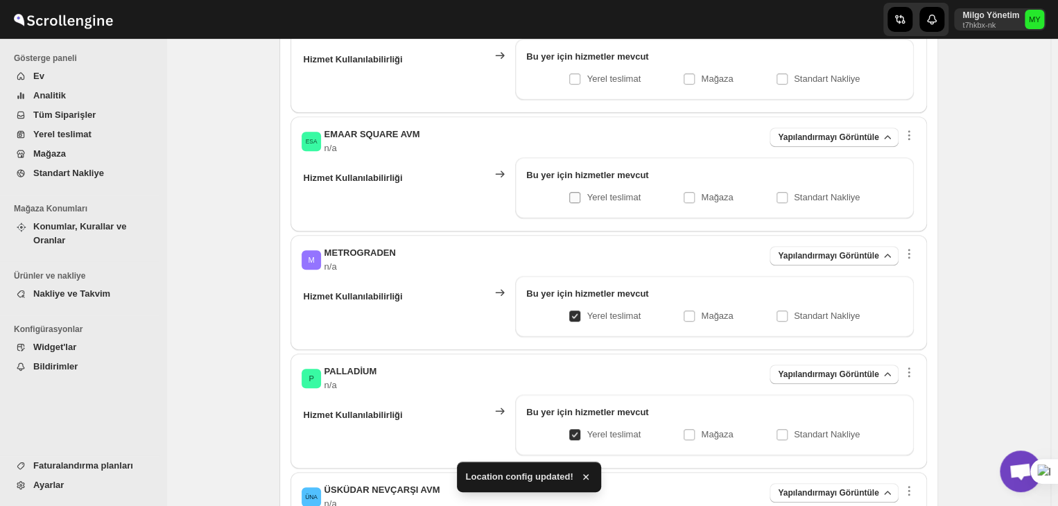
click at [586, 198] on input "Yerel teslimat" at bounding box center [580, 197] width 11 height 11
checkbox input "true"
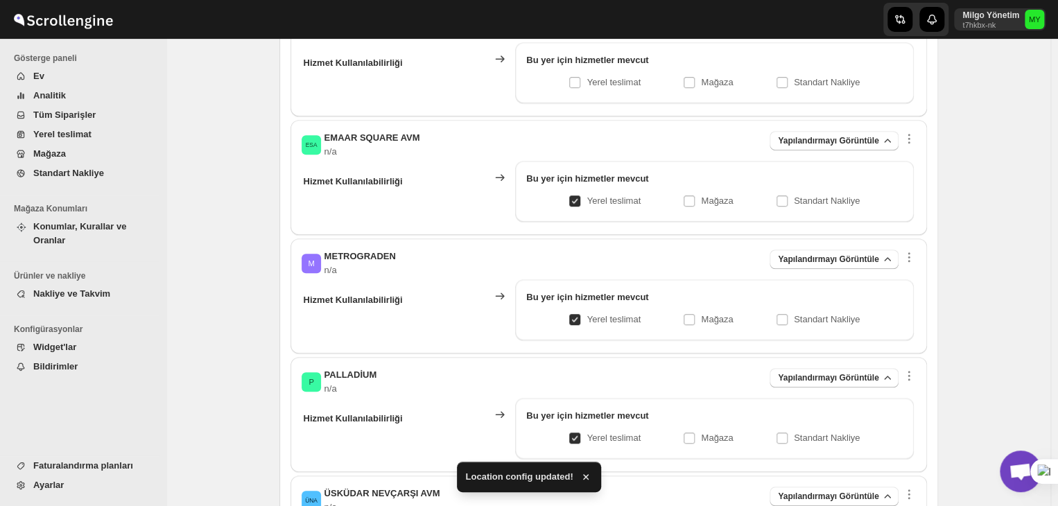
scroll to position [119, 0]
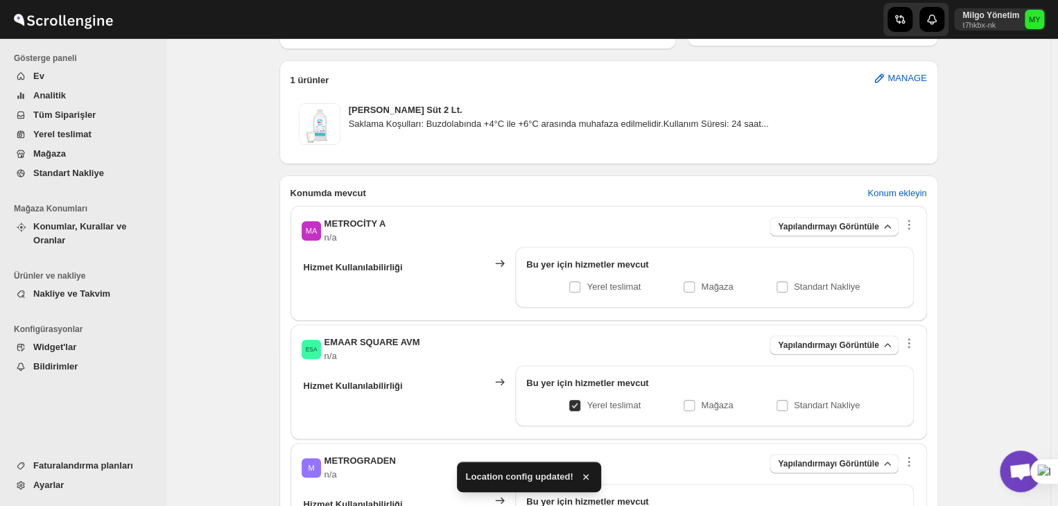
click at [575, 275] on div "Bu yer için hizmetler mevcut" at bounding box center [714, 267] width 376 height 19
click at [580, 286] on input "Yerel teslimat" at bounding box center [580, 286] width 11 height 11
checkbox input "true"
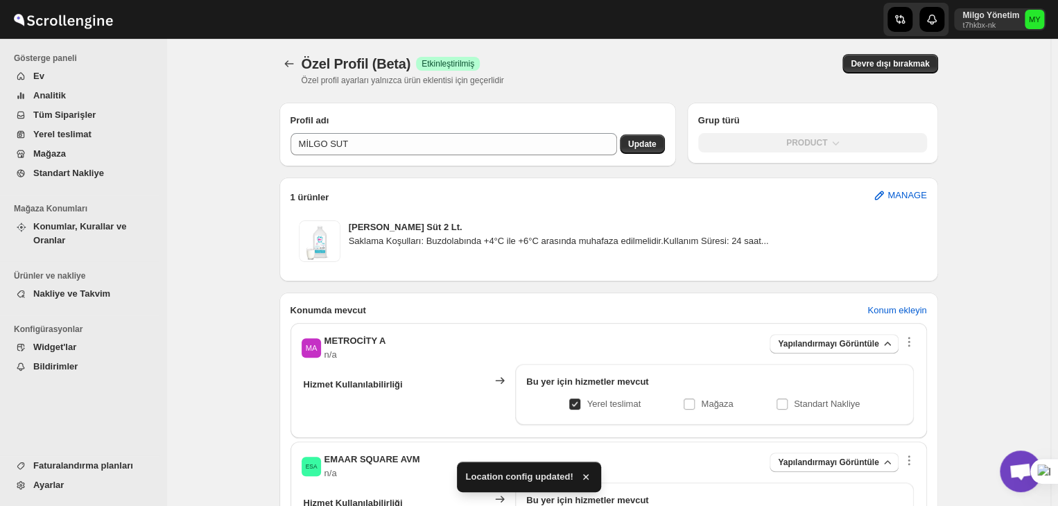
scroll to position [0, 0]
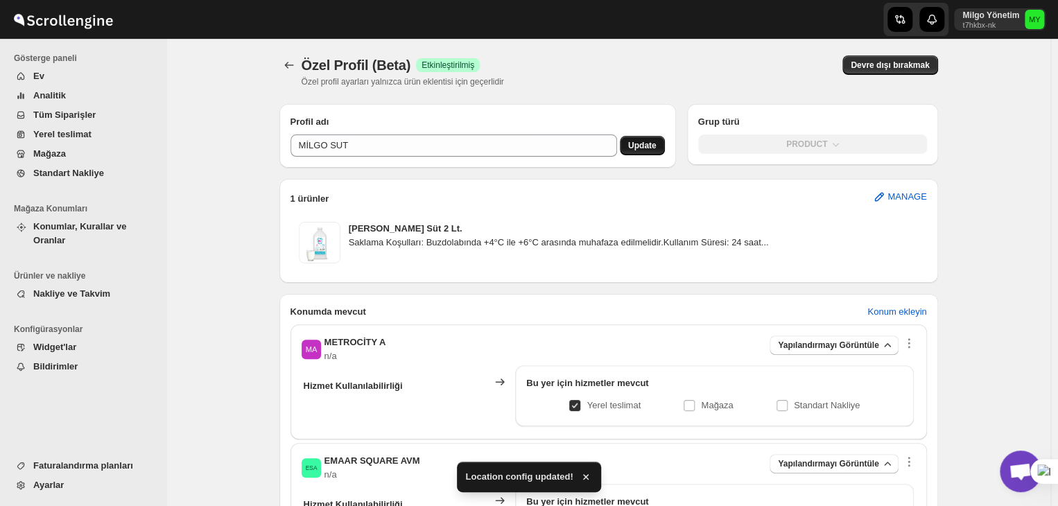
click at [649, 150] on span "Update" at bounding box center [642, 145] width 28 height 11
